Goal: Transaction & Acquisition: Download file/media

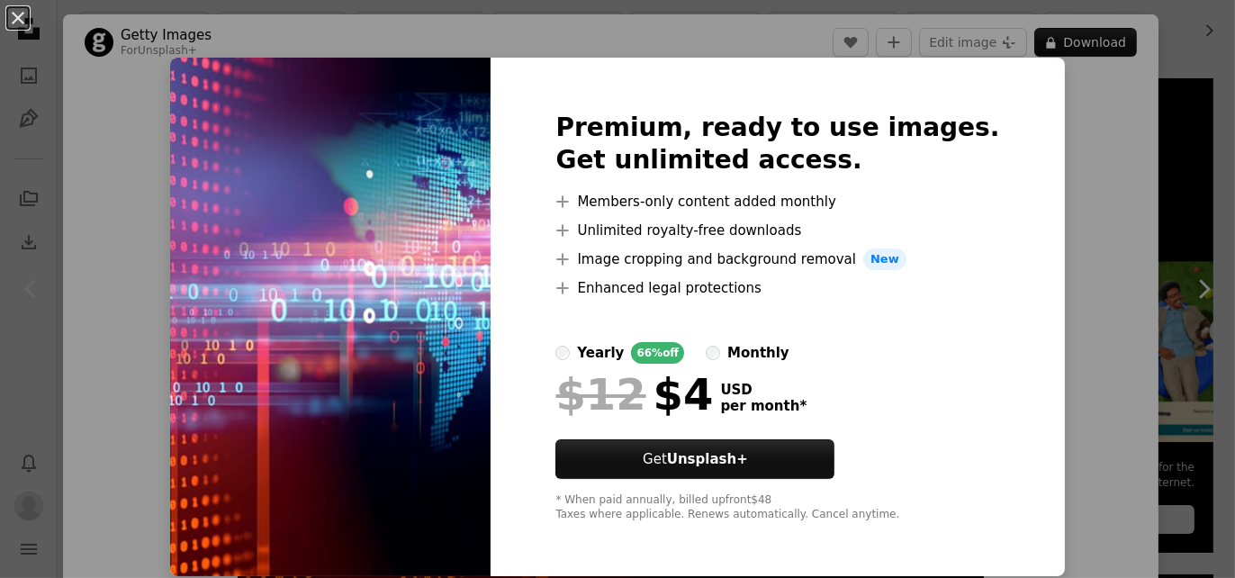
scroll to position [11, 0]
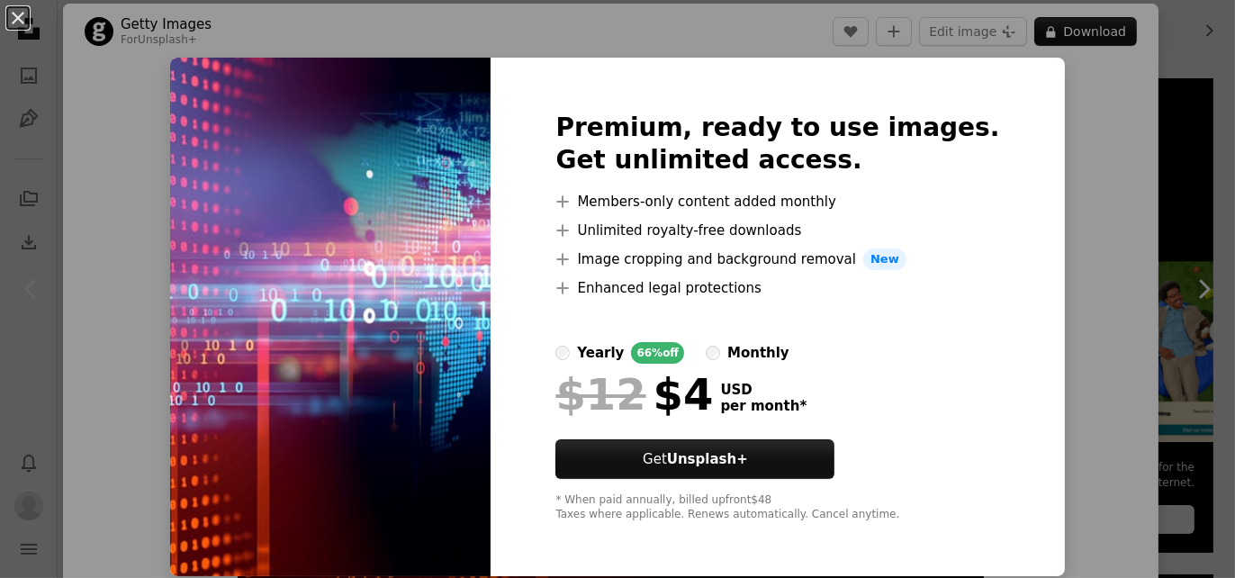
click at [1047, 234] on div "An X shape Premium, ready to use images. Get unlimited access. A plus sign Memb…" at bounding box center [617, 289] width 1235 height 578
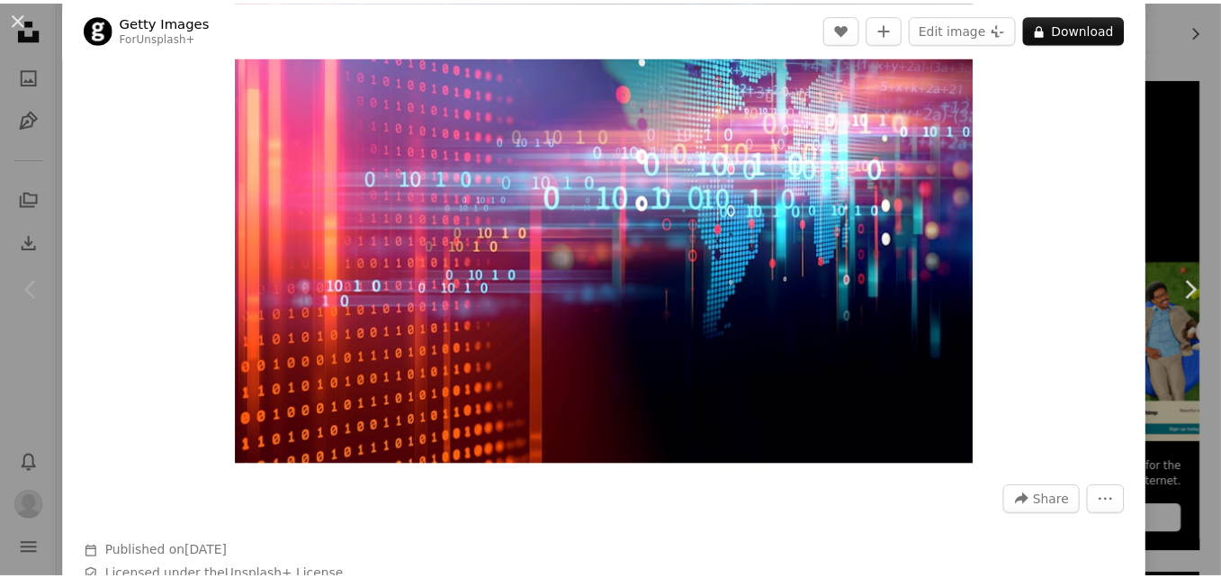
scroll to position [135, 0]
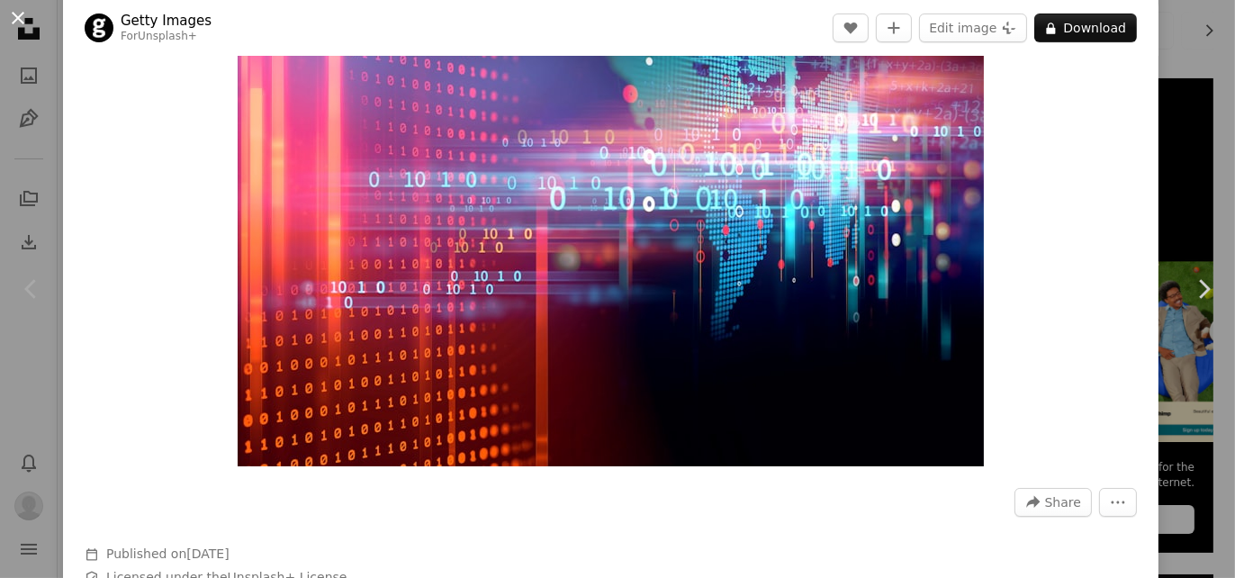
click at [20, 16] on button "An X shape" at bounding box center [18, 18] width 22 height 22
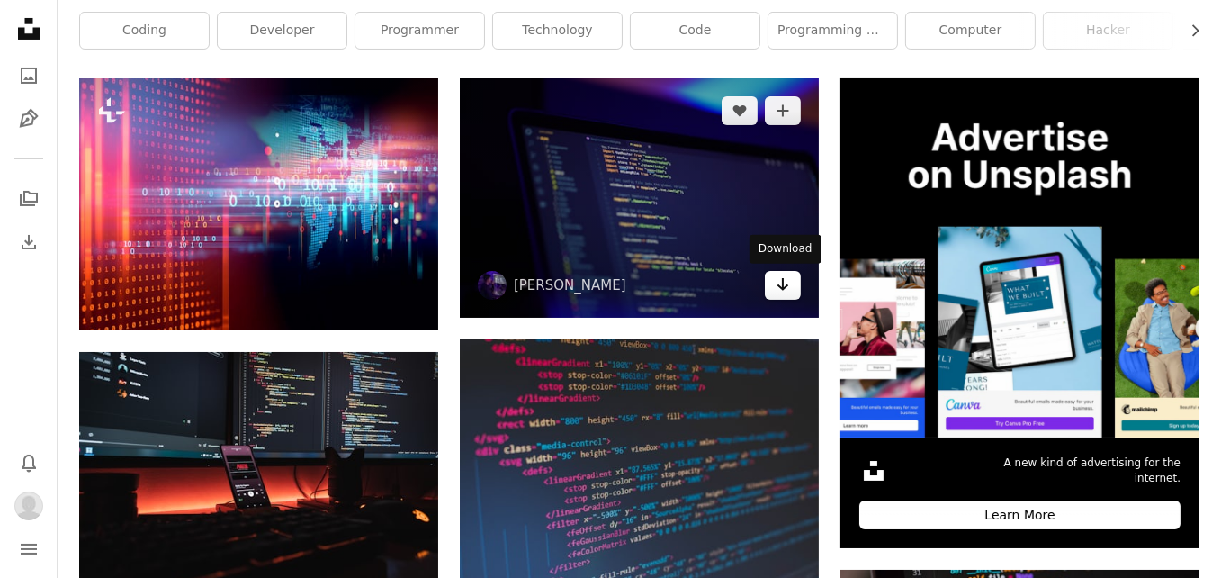
click at [788, 284] on icon "Arrow pointing down" at bounding box center [783, 285] width 14 height 22
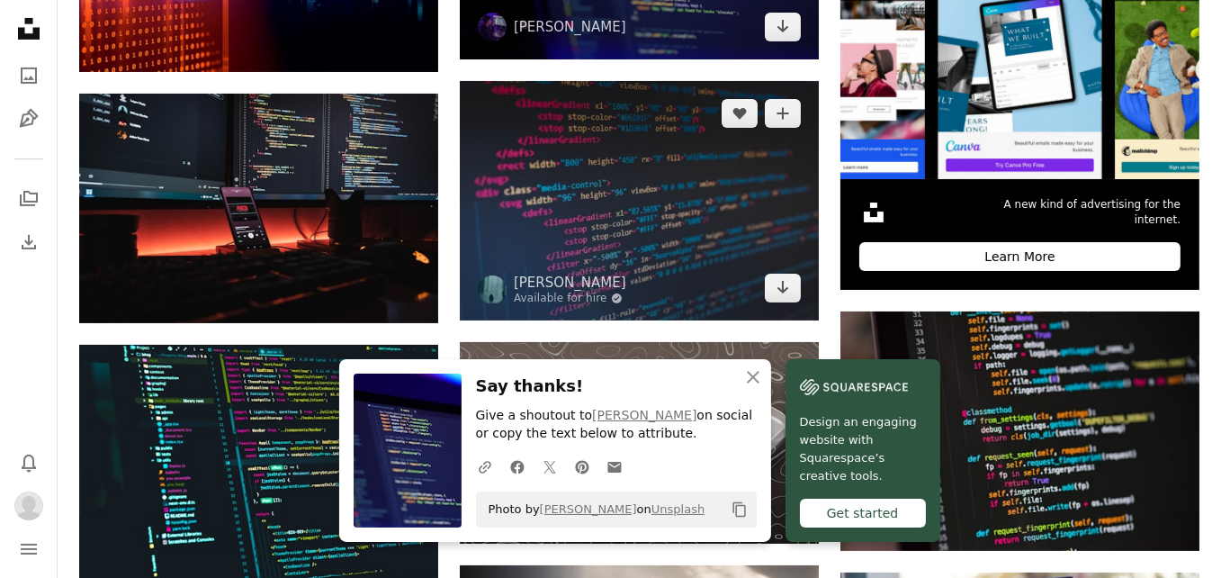
scroll to position [663, 0]
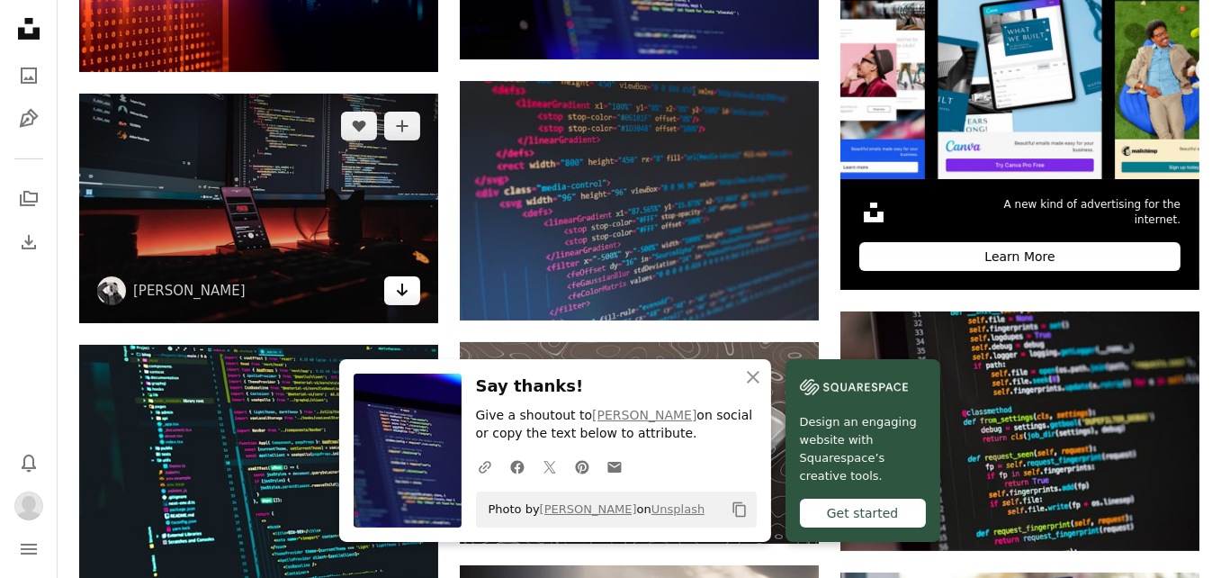
click at [410, 297] on icon "Arrow pointing down" at bounding box center [402, 290] width 14 height 22
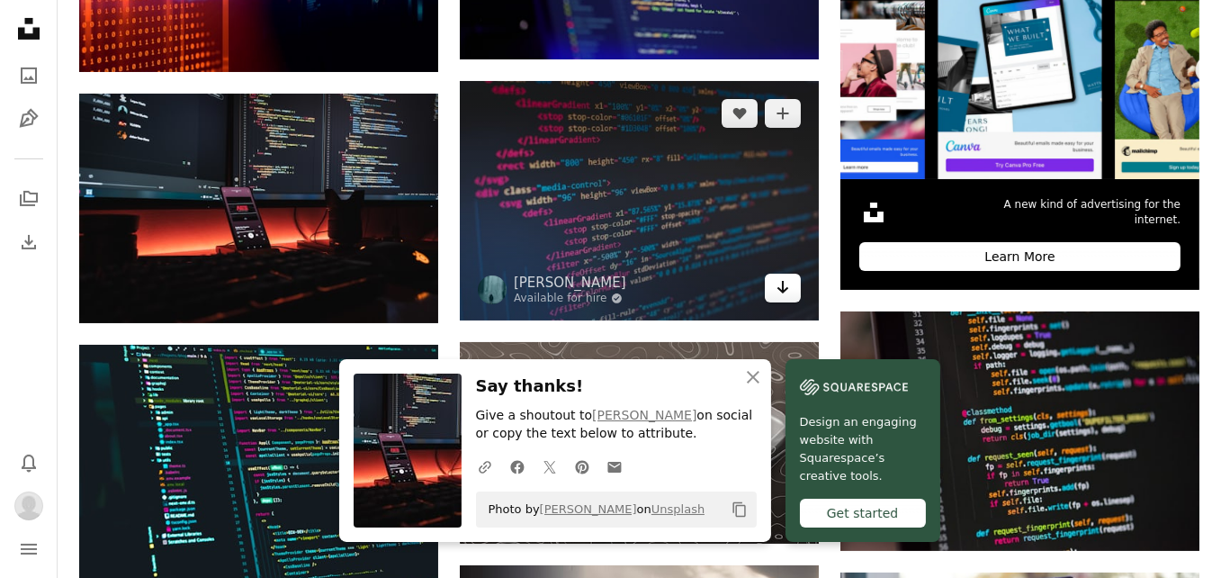
click at [774, 293] on link "Arrow pointing down" at bounding box center [783, 288] width 36 height 29
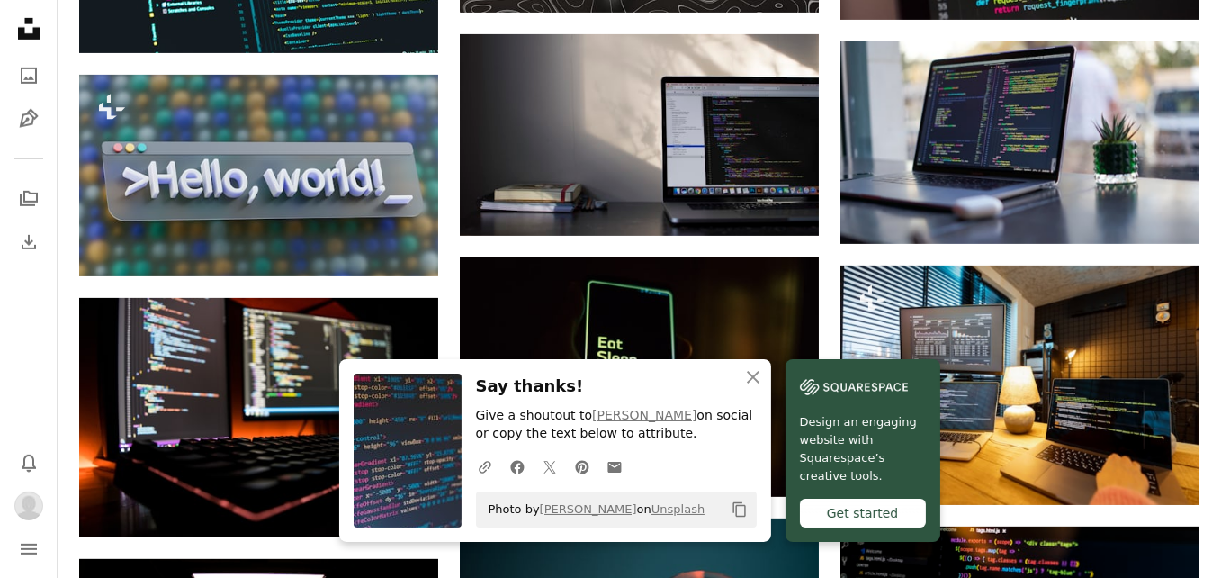
scroll to position [1211, 0]
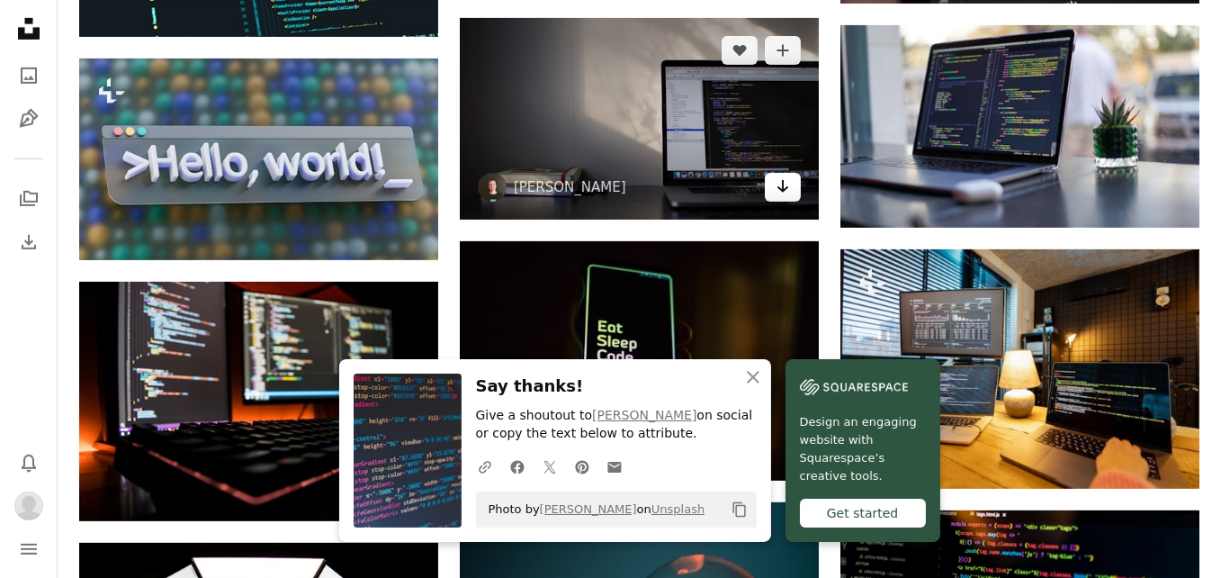
click at [788, 194] on icon "Arrow pointing down" at bounding box center [783, 187] width 14 height 22
